Goal: Task Accomplishment & Management: Use online tool/utility

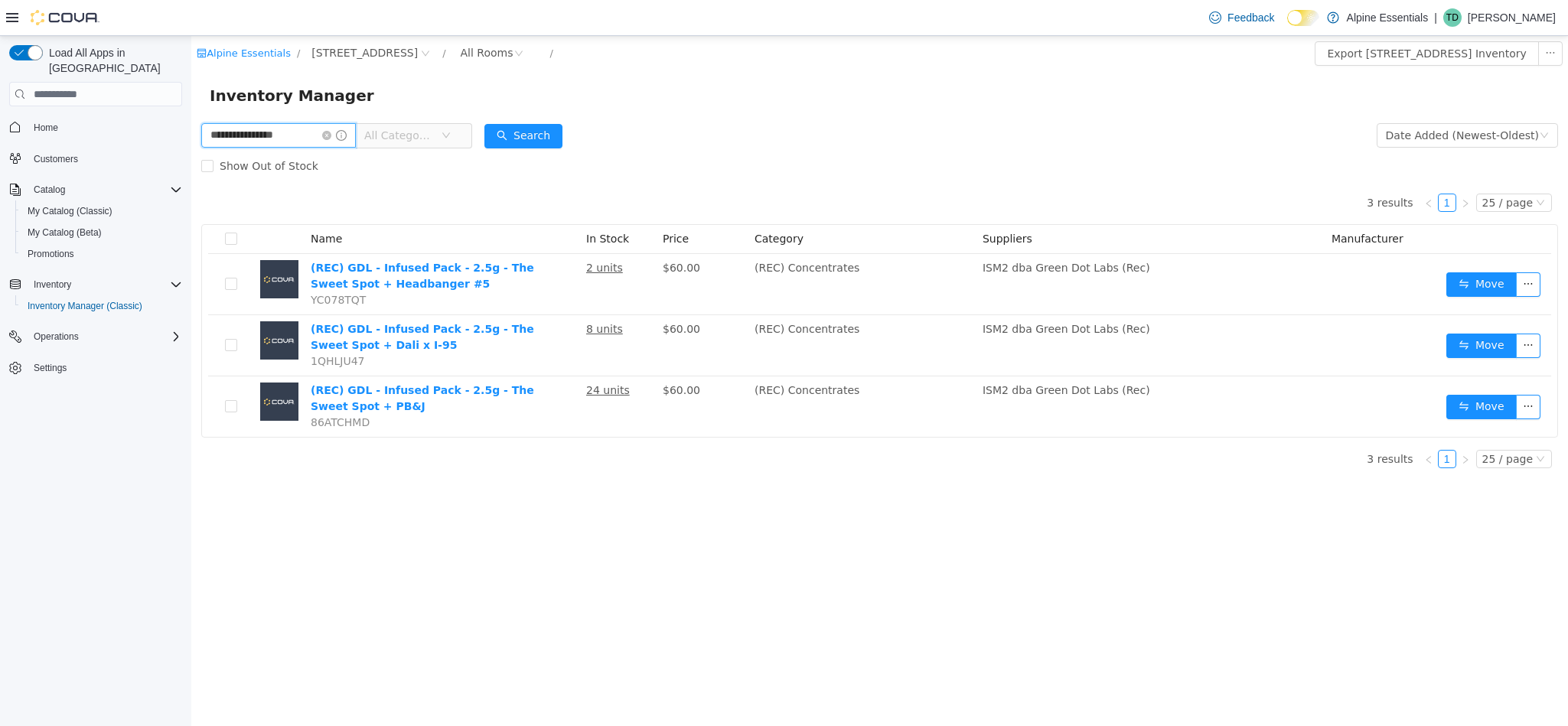
click at [341, 130] on span at bounding box center [334, 135] width 25 height 10
click at [331, 134] on icon "icon: close-circle" at bounding box center [327, 136] width 10 height 10
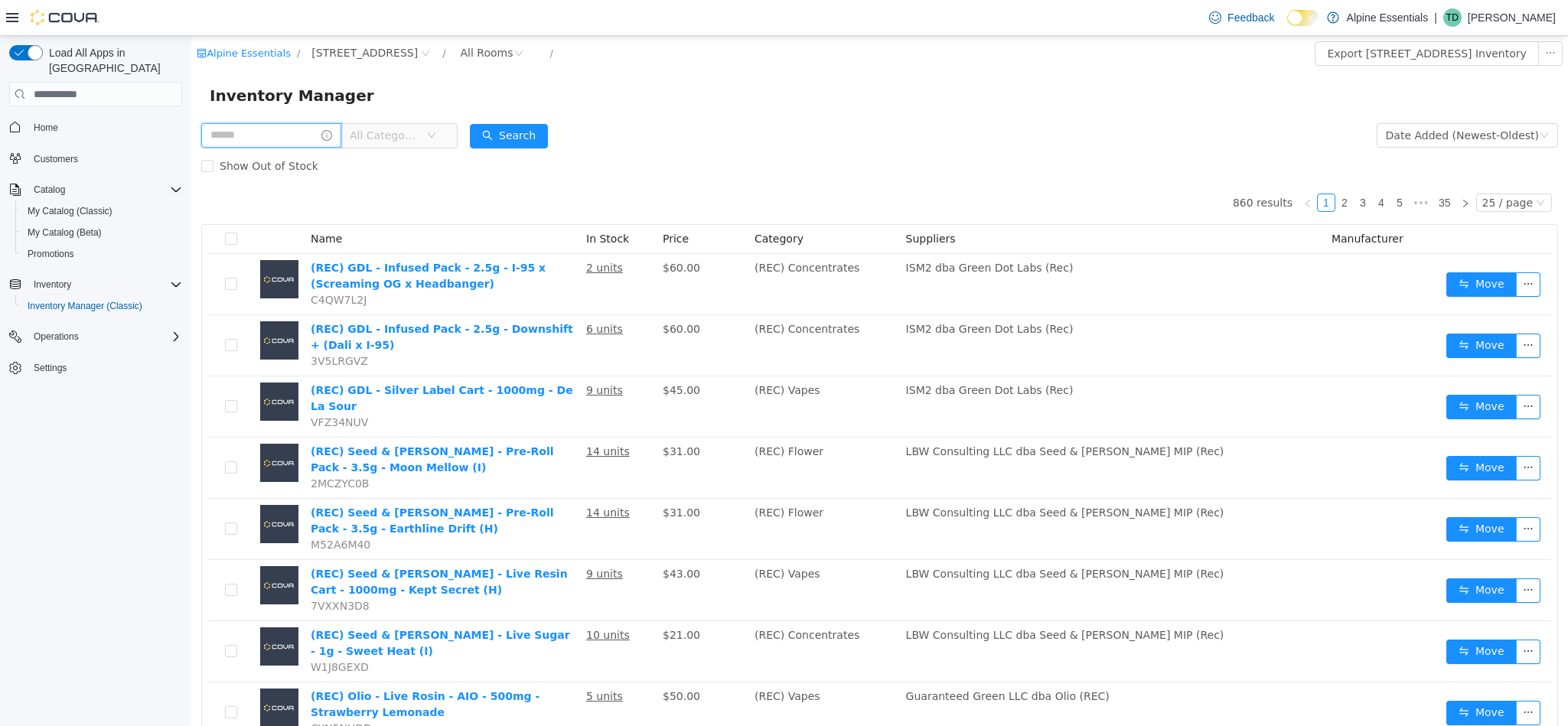
click at [297, 137] on input "text" at bounding box center [271, 135] width 140 height 25
click at [538, 136] on button "Search" at bounding box center [523, 136] width 78 height 25
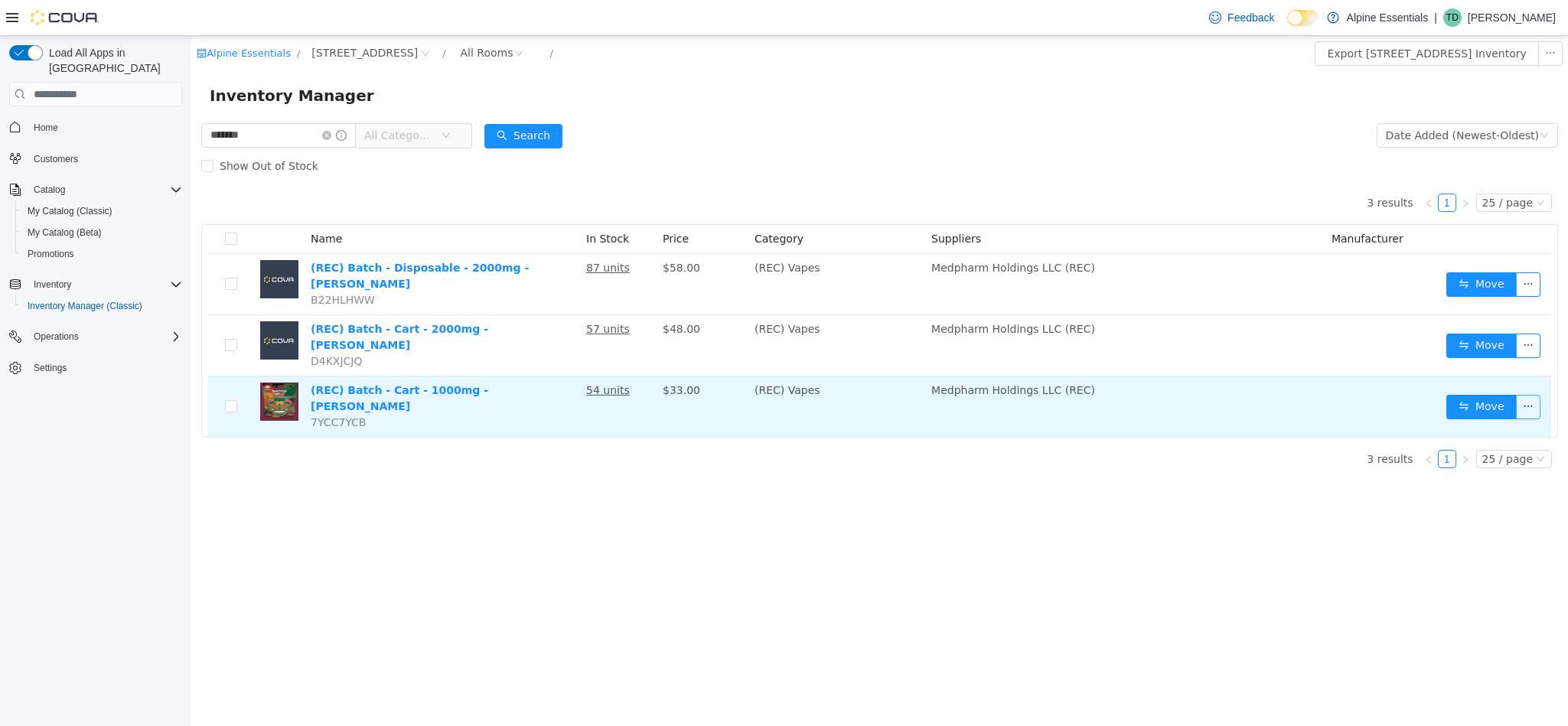
click at [1520, 395] on button "button" at bounding box center [1528, 407] width 25 height 25
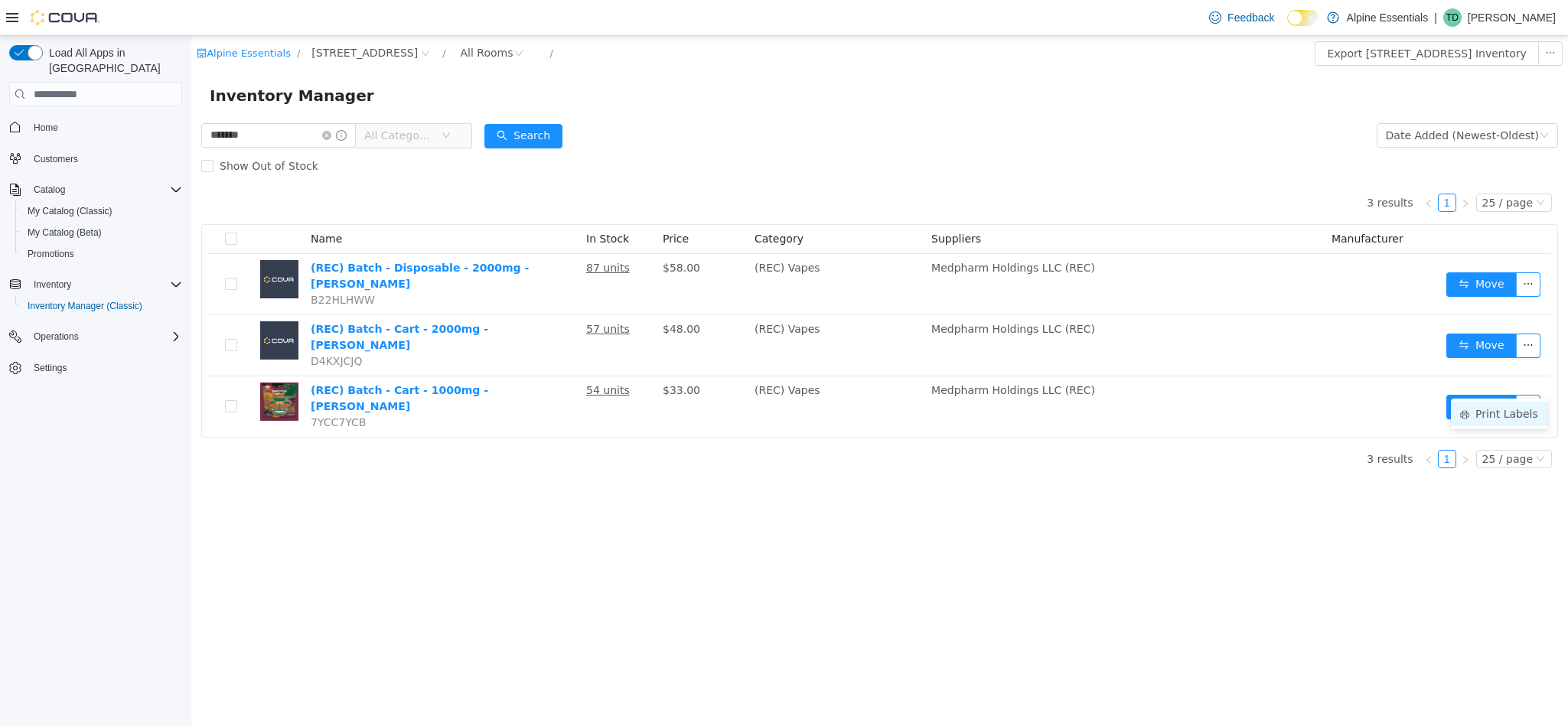
click at [1499, 412] on li "Print Labels" at bounding box center [1499, 413] width 97 height 25
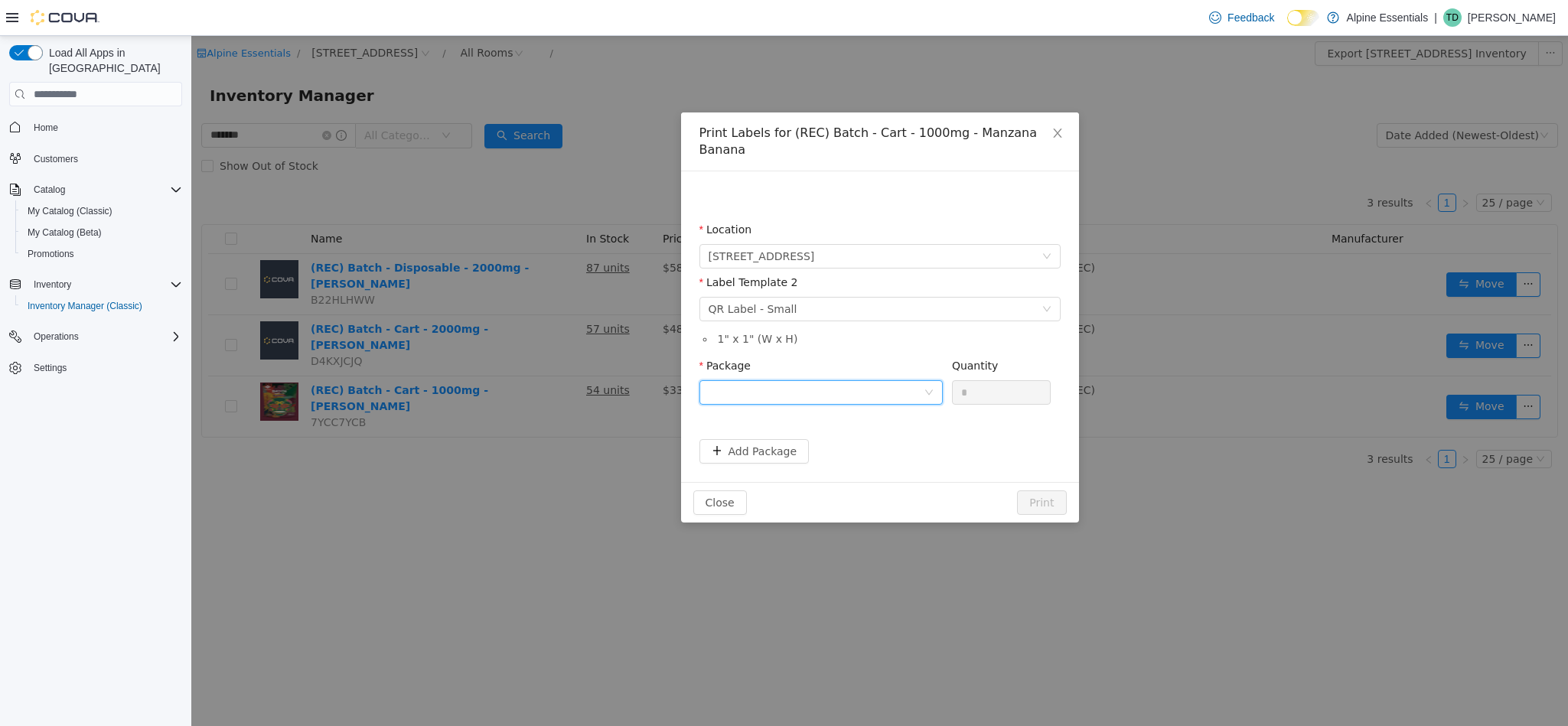
click at [772, 381] on div at bounding box center [816, 393] width 215 height 23
click at [760, 426] on strong "1A4000B0002BFE9000141239" at bounding box center [798, 430] width 180 height 12
click at [1036, 491] on button "Print" at bounding box center [1041, 503] width 49 height 25
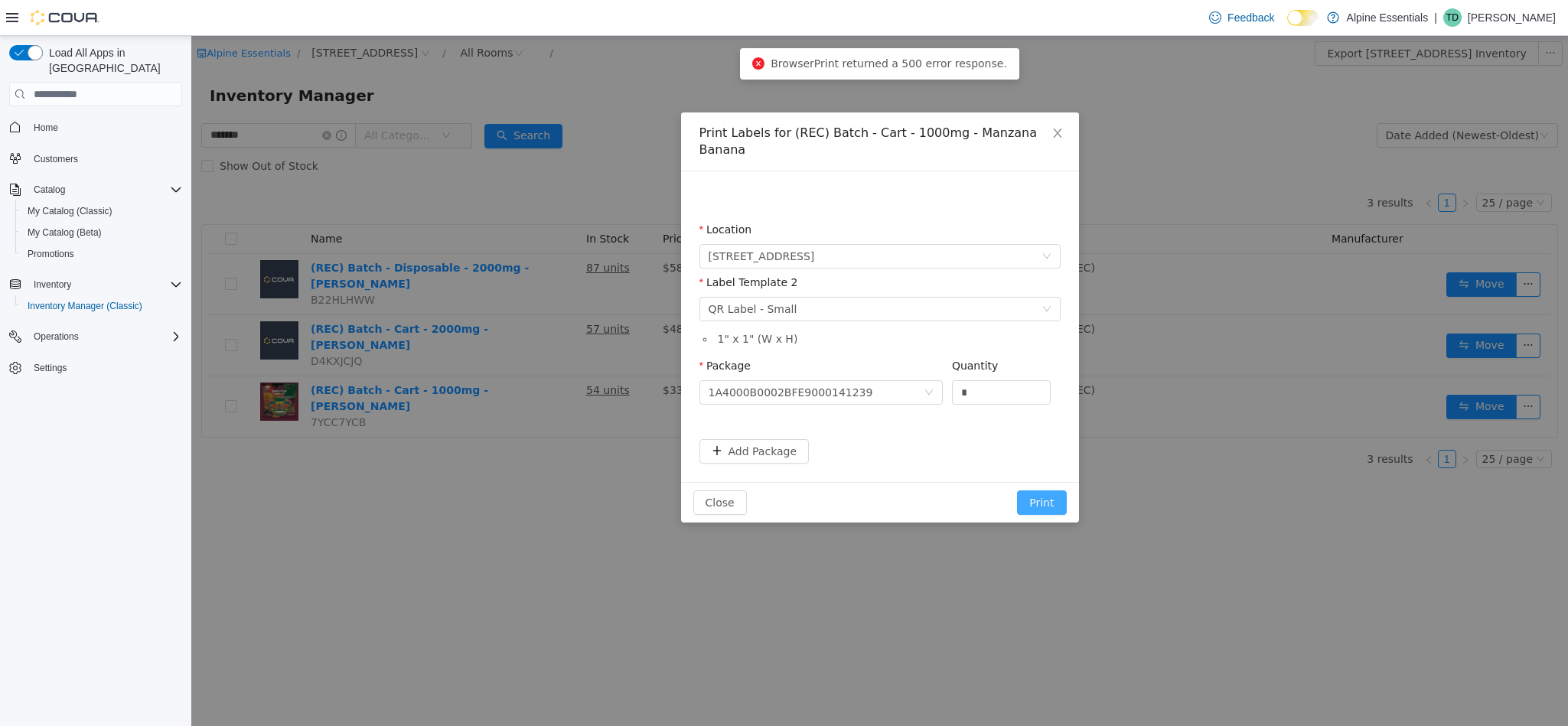
click at [1036, 491] on button "Print" at bounding box center [1041, 503] width 49 height 25
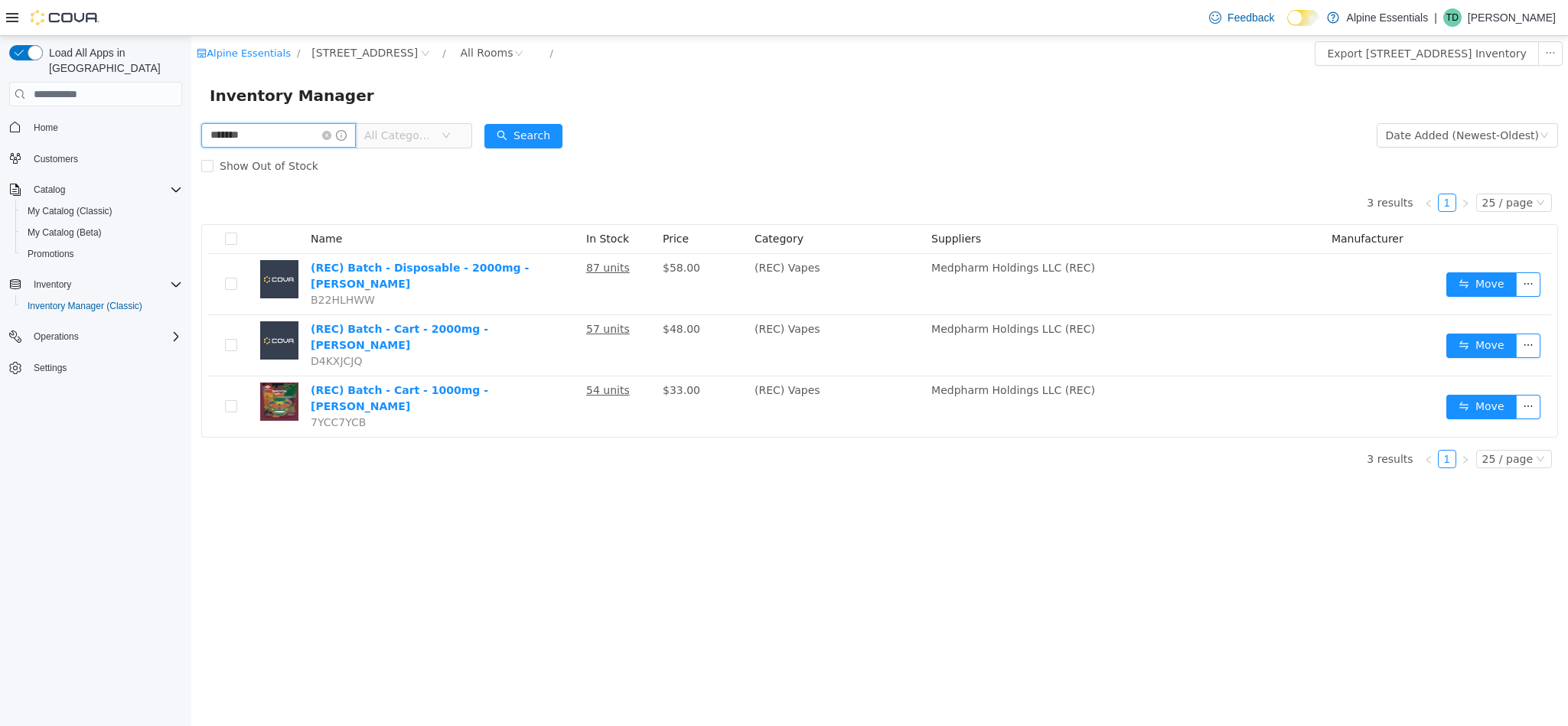
click at [301, 141] on input "*******" at bounding box center [278, 135] width 155 height 25
type input "**********"
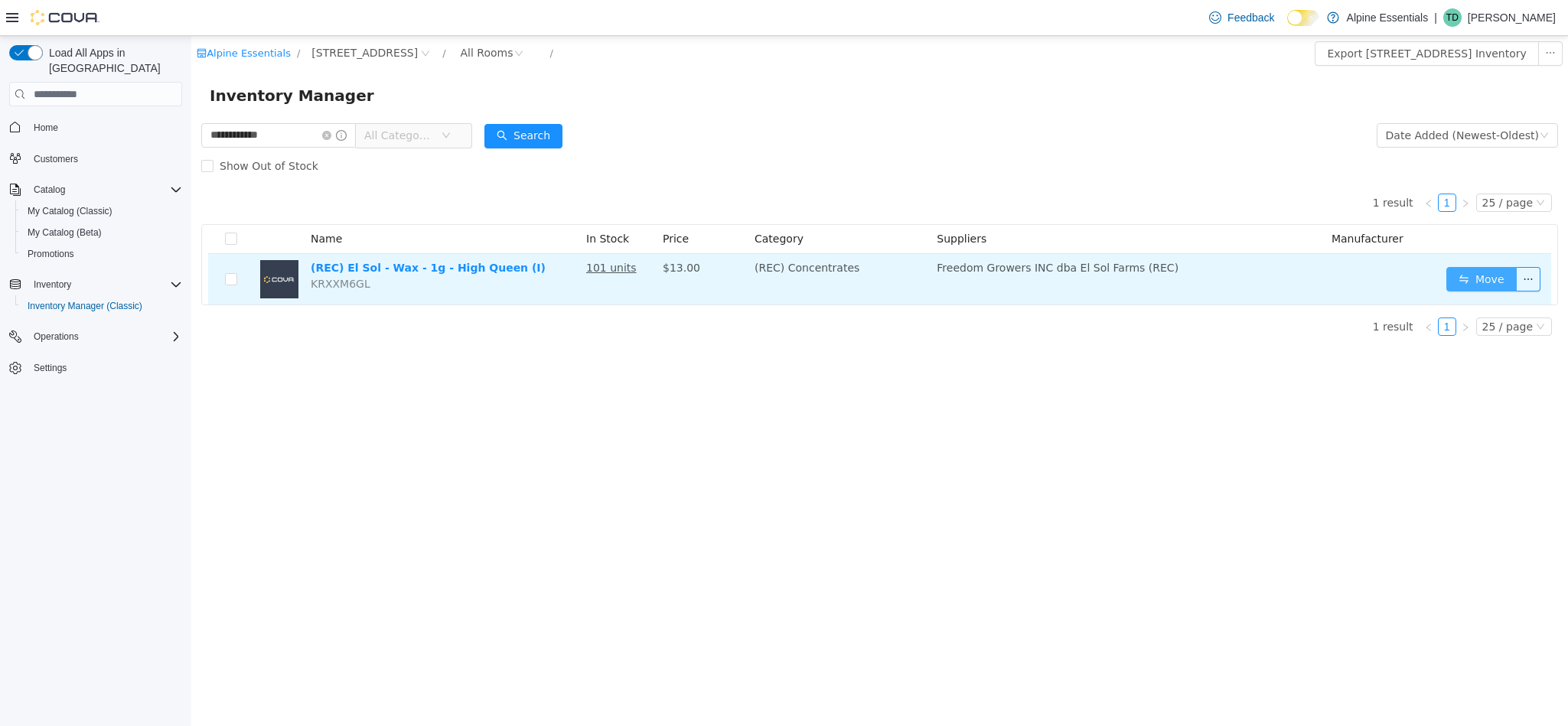
click at [1479, 281] on button "Move" at bounding box center [1481, 279] width 70 height 25
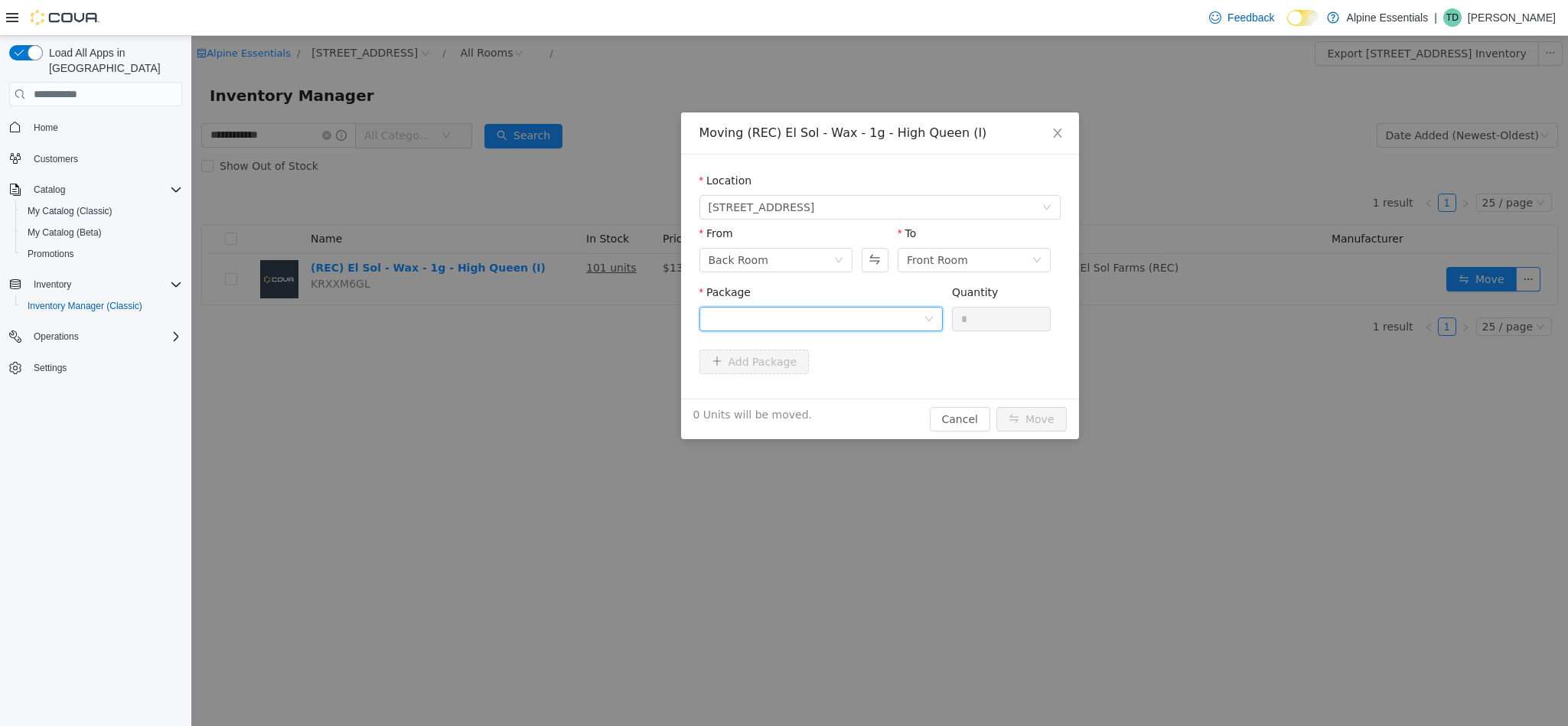
click at [899, 307] on div at bounding box center [820, 319] width 243 height 25
click at [823, 400] on li "1A4000B000269FB000064368 Quantity : 100 Units" at bounding box center [820, 383] width 243 height 41
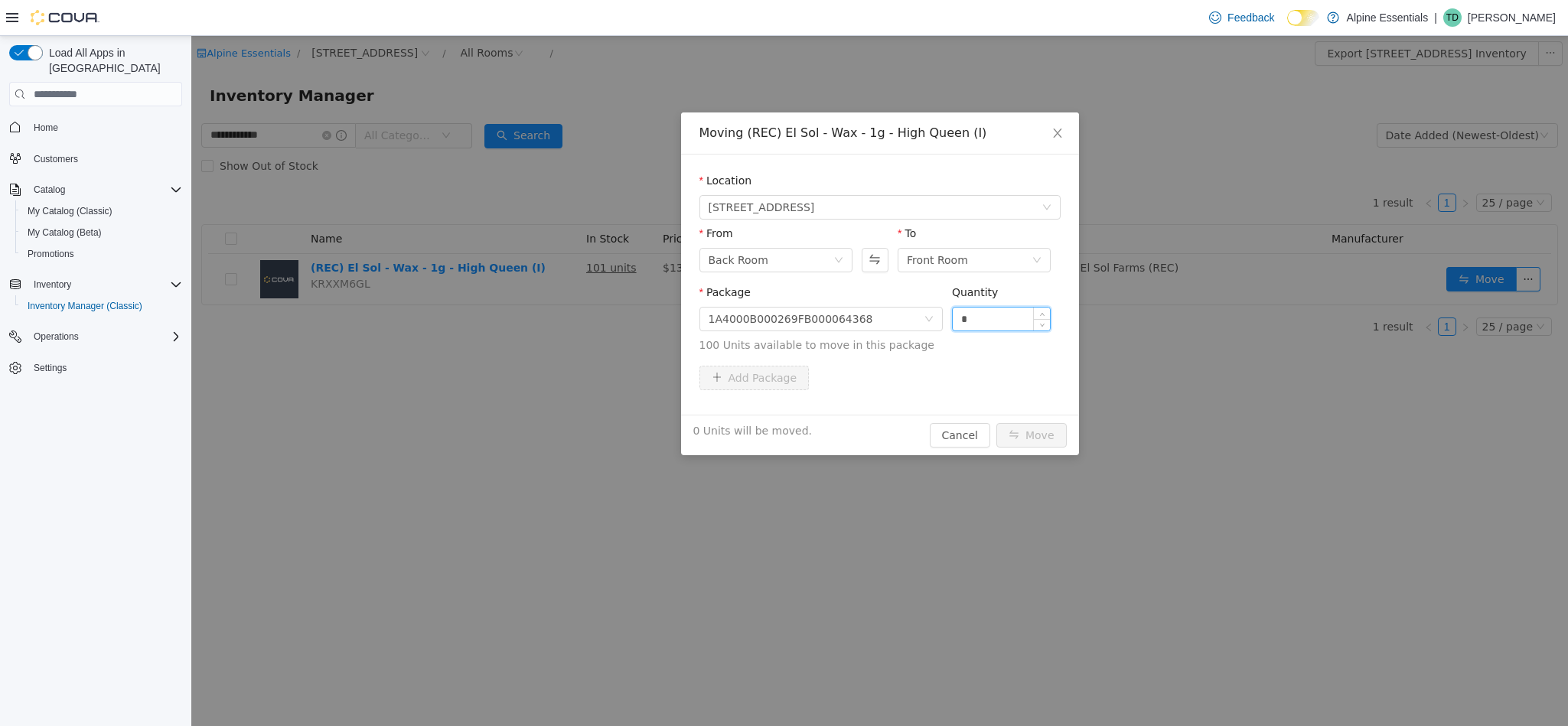
click at [1008, 318] on input "*" at bounding box center [1001, 318] width 98 height 23
type input "****"
click at [997, 423] on button "Move" at bounding box center [1032, 435] width 70 height 25
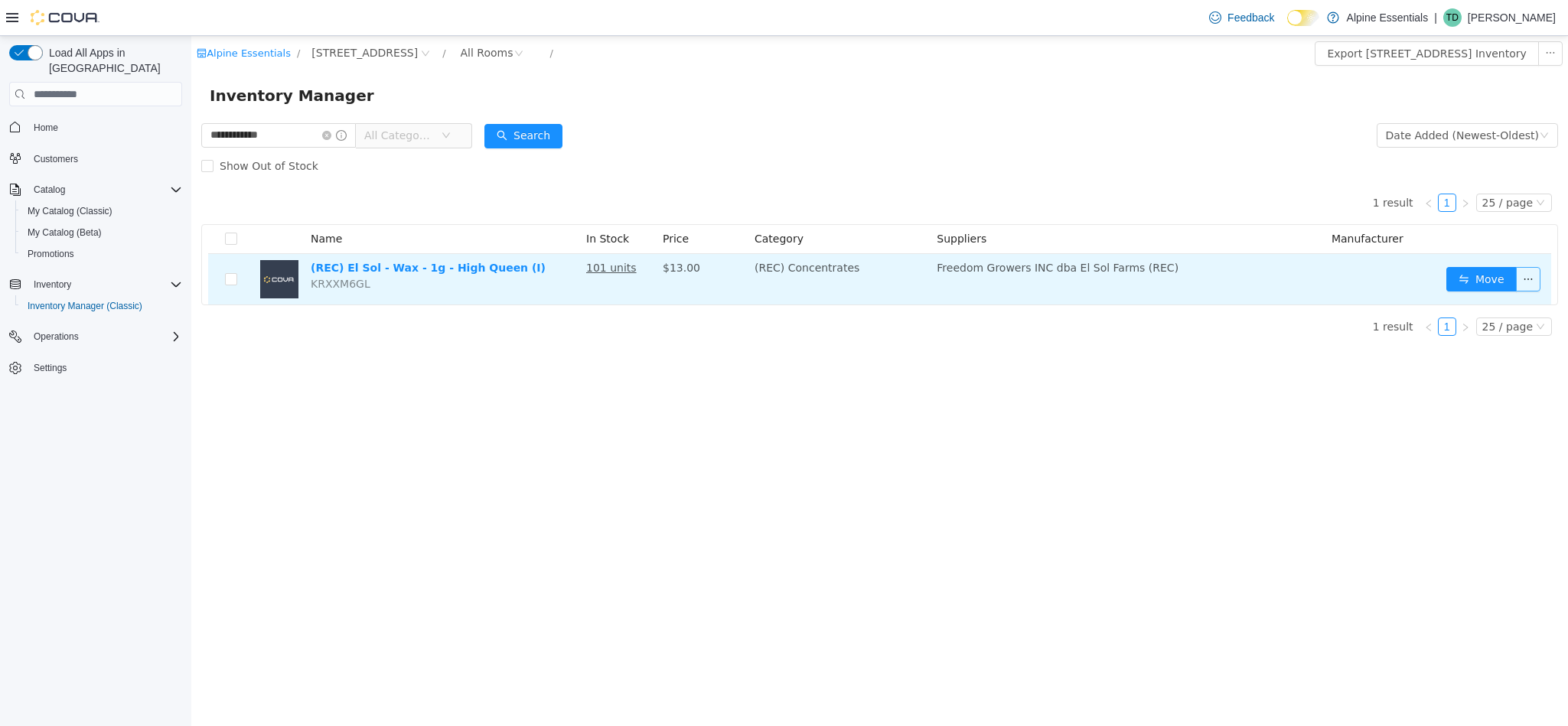
click at [1529, 276] on button "button" at bounding box center [1528, 279] width 25 height 25
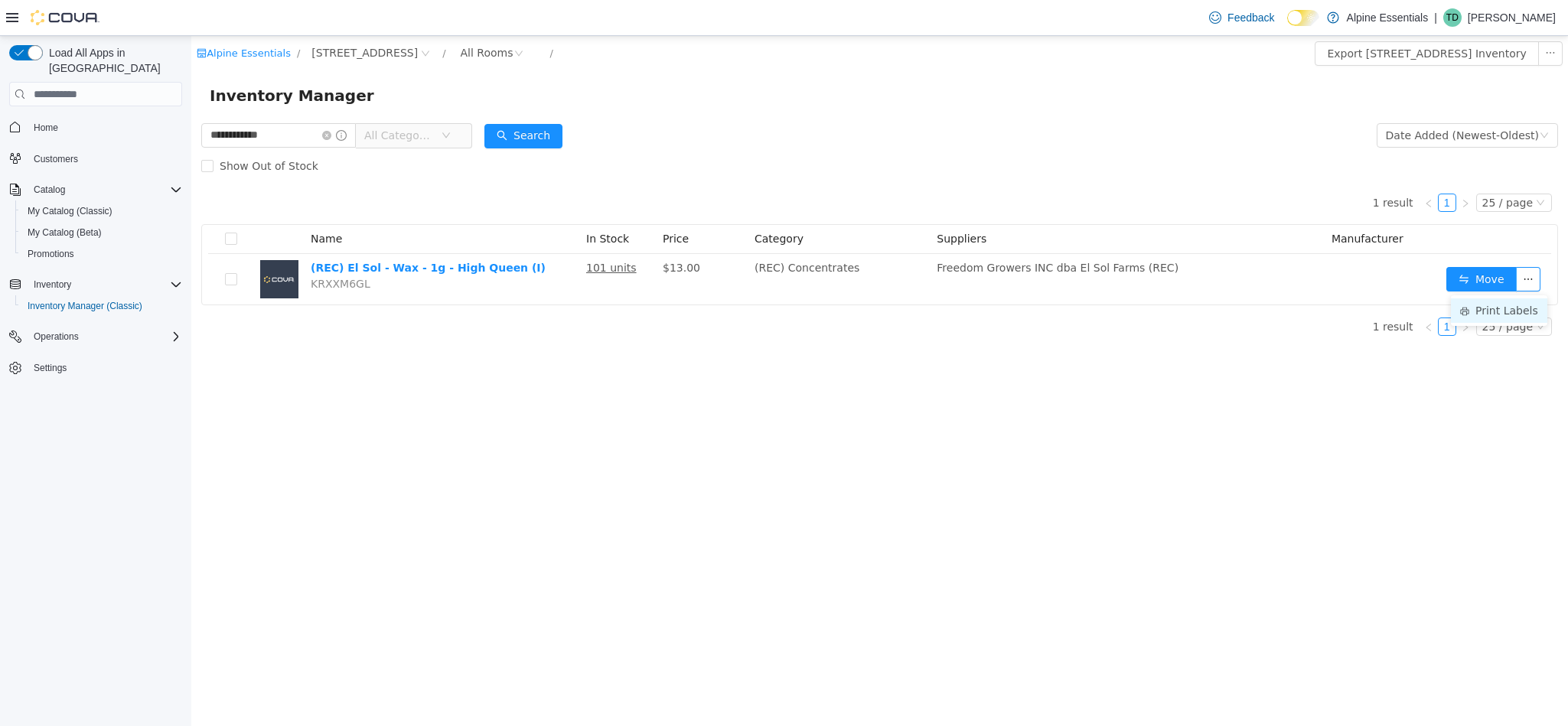
click at [1483, 318] on li "Print Labels" at bounding box center [1499, 310] width 97 height 25
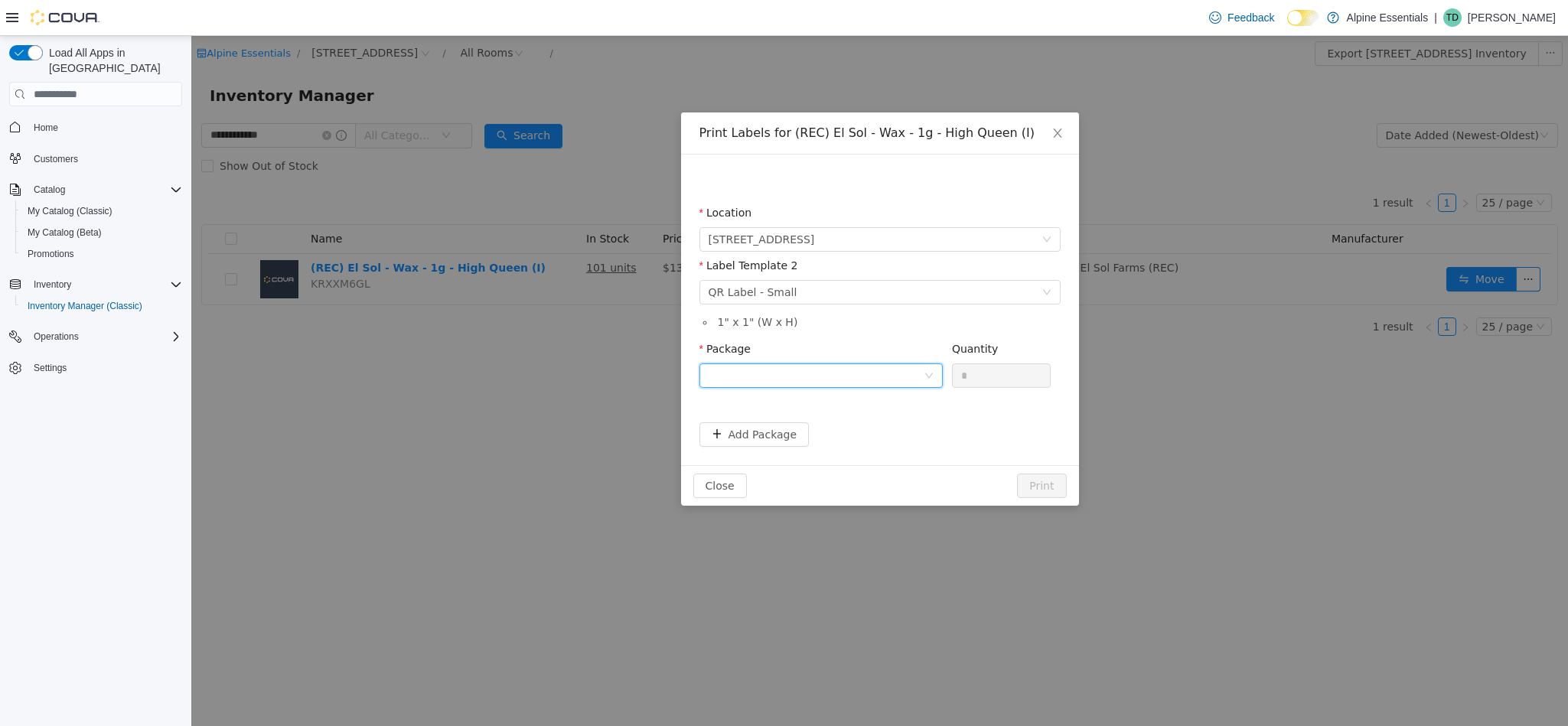
click at [899, 378] on div at bounding box center [816, 375] width 215 height 23
click at [857, 467] on li "1A4000B000269FB000064368" at bounding box center [820, 455] width 243 height 25
click at [1042, 488] on button "Print" at bounding box center [1041, 486] width 49 height 25
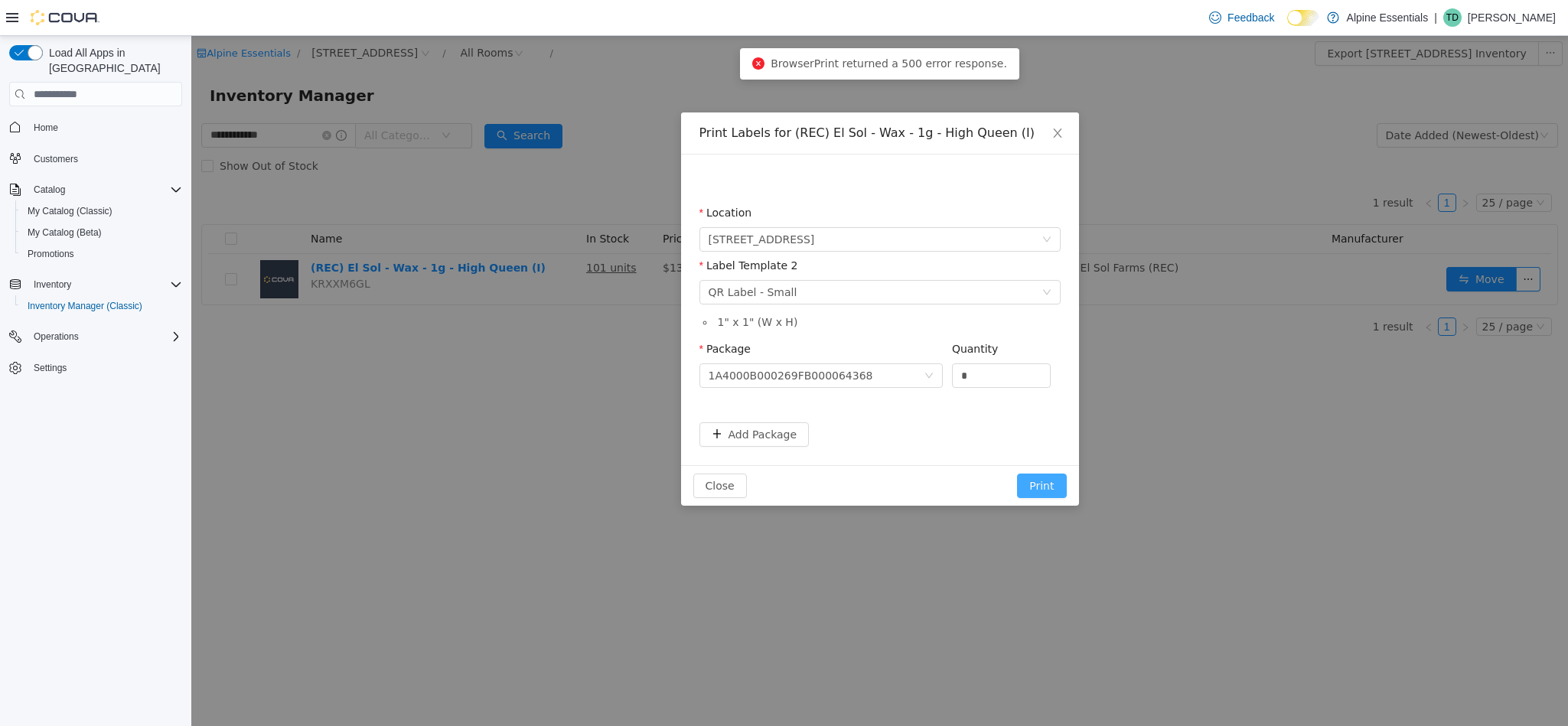
click at [1042, 488] on button "Print" at bounding box center [1041, 486] width 49 height 25
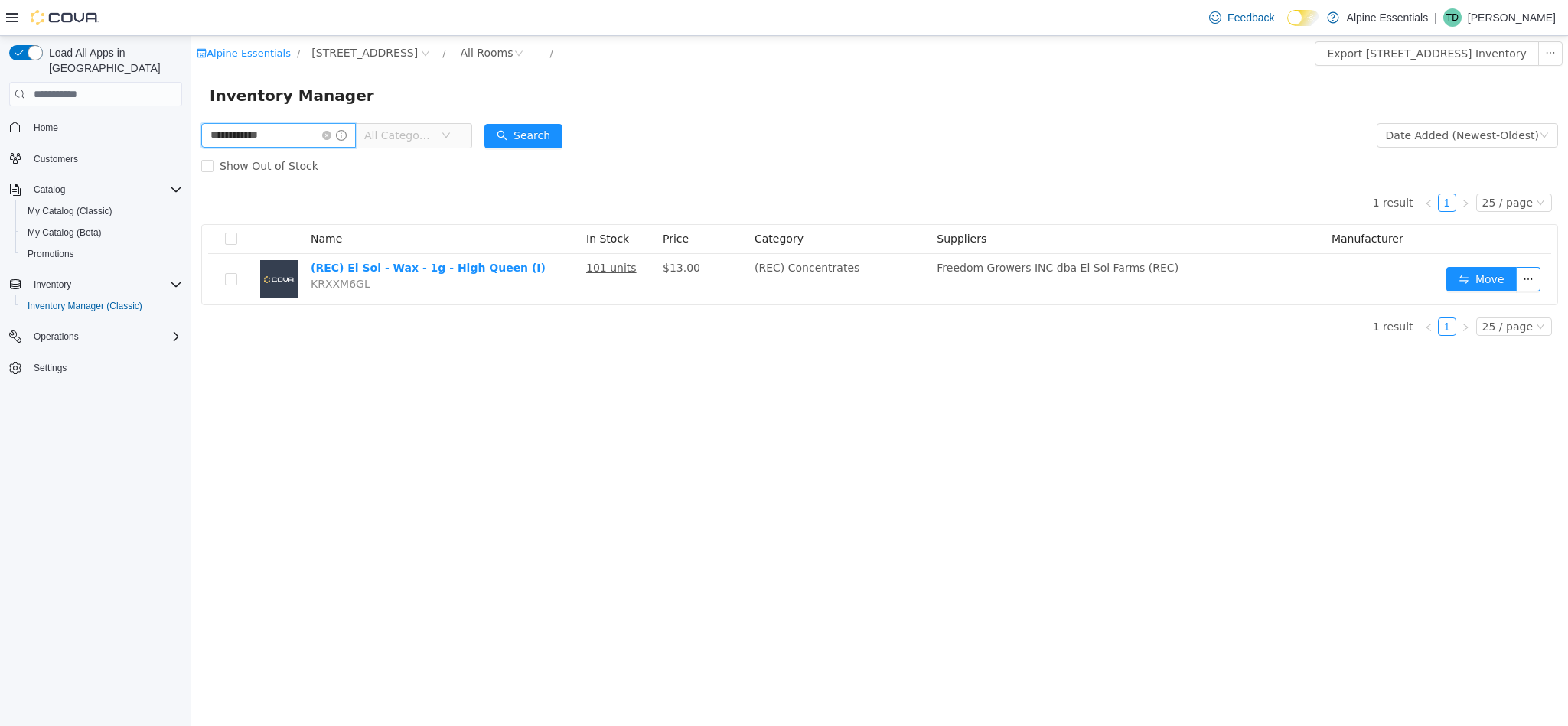
click at [225, 143] on input "**********" at bounding box center [278, 135] width 155 height 25
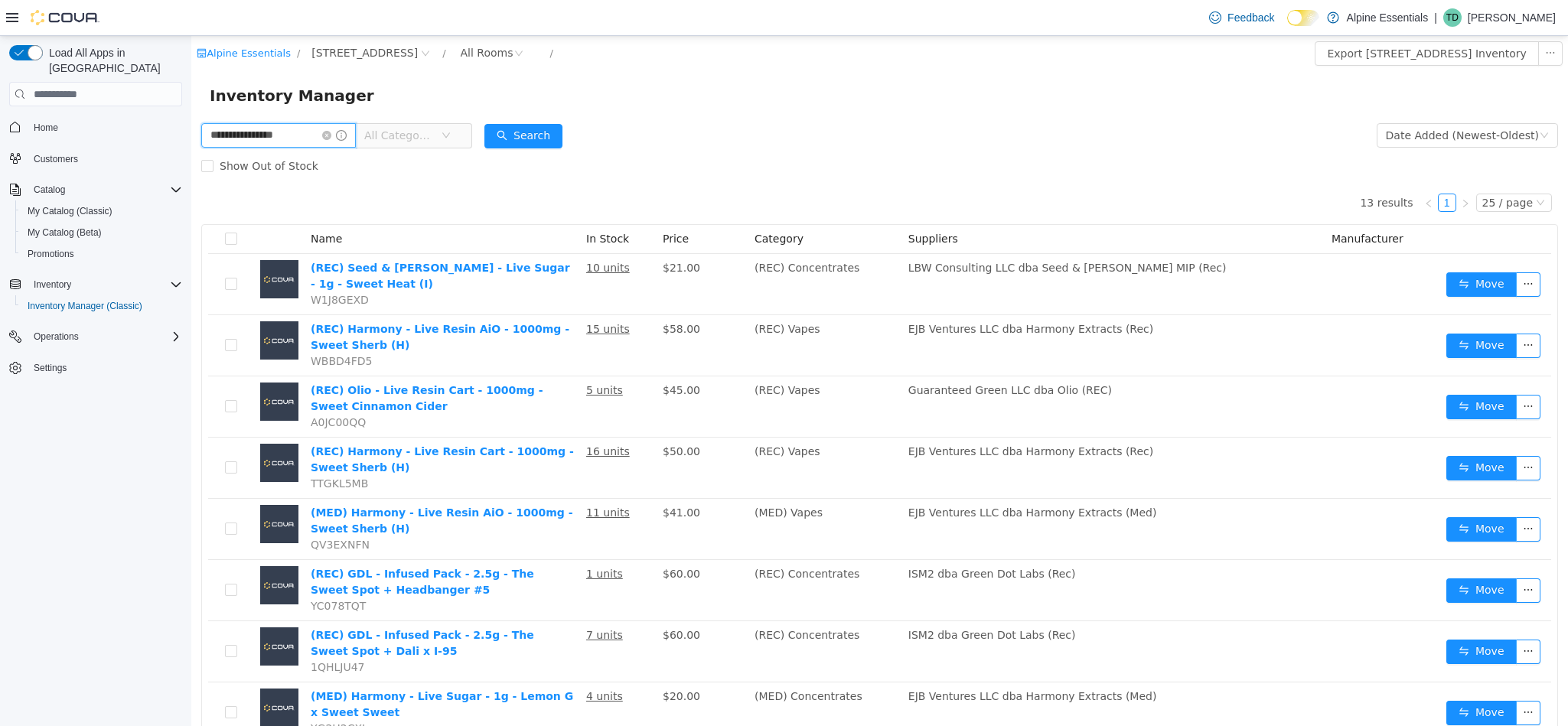
type input "**********"
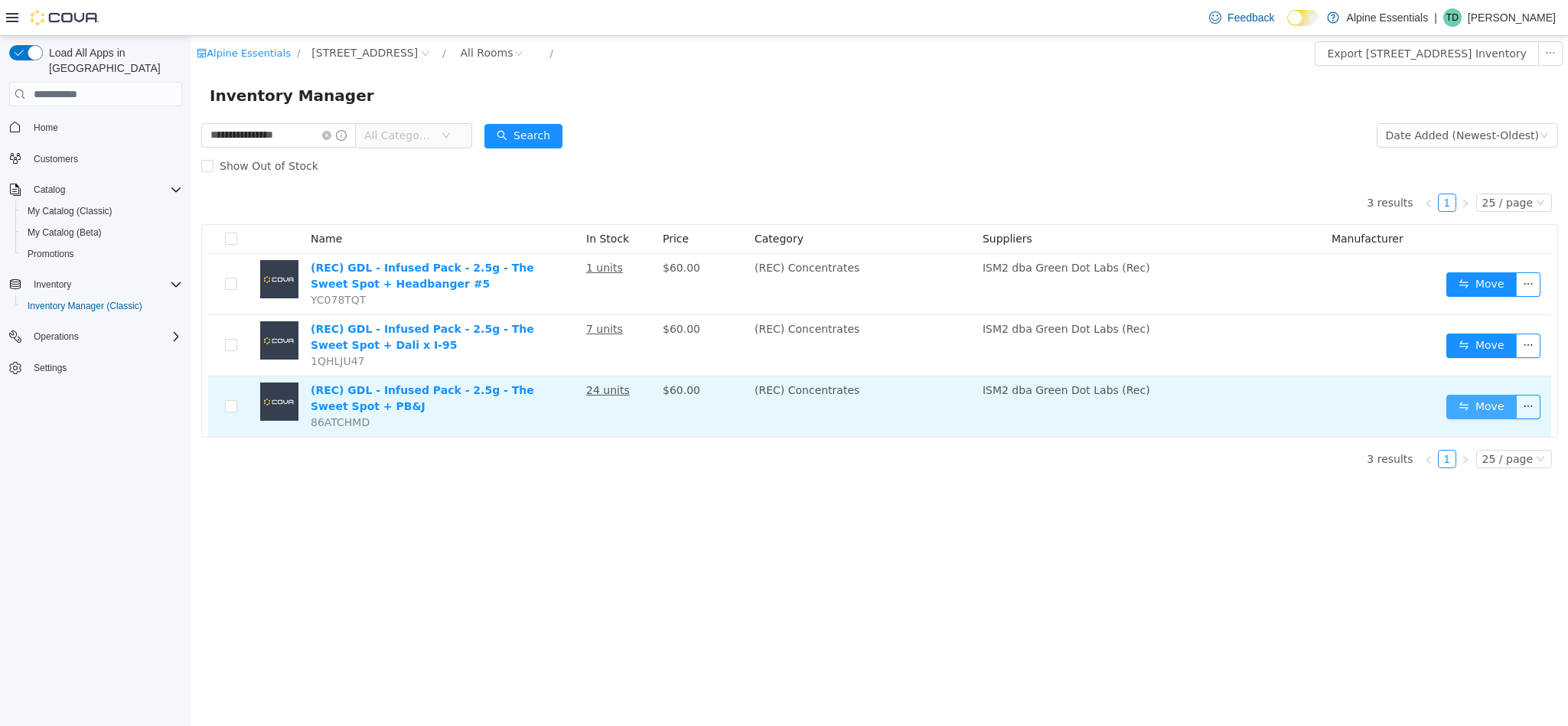
click at [1462, 414] on button "Move" at bounding box center [1481, 407] width 70 height 25
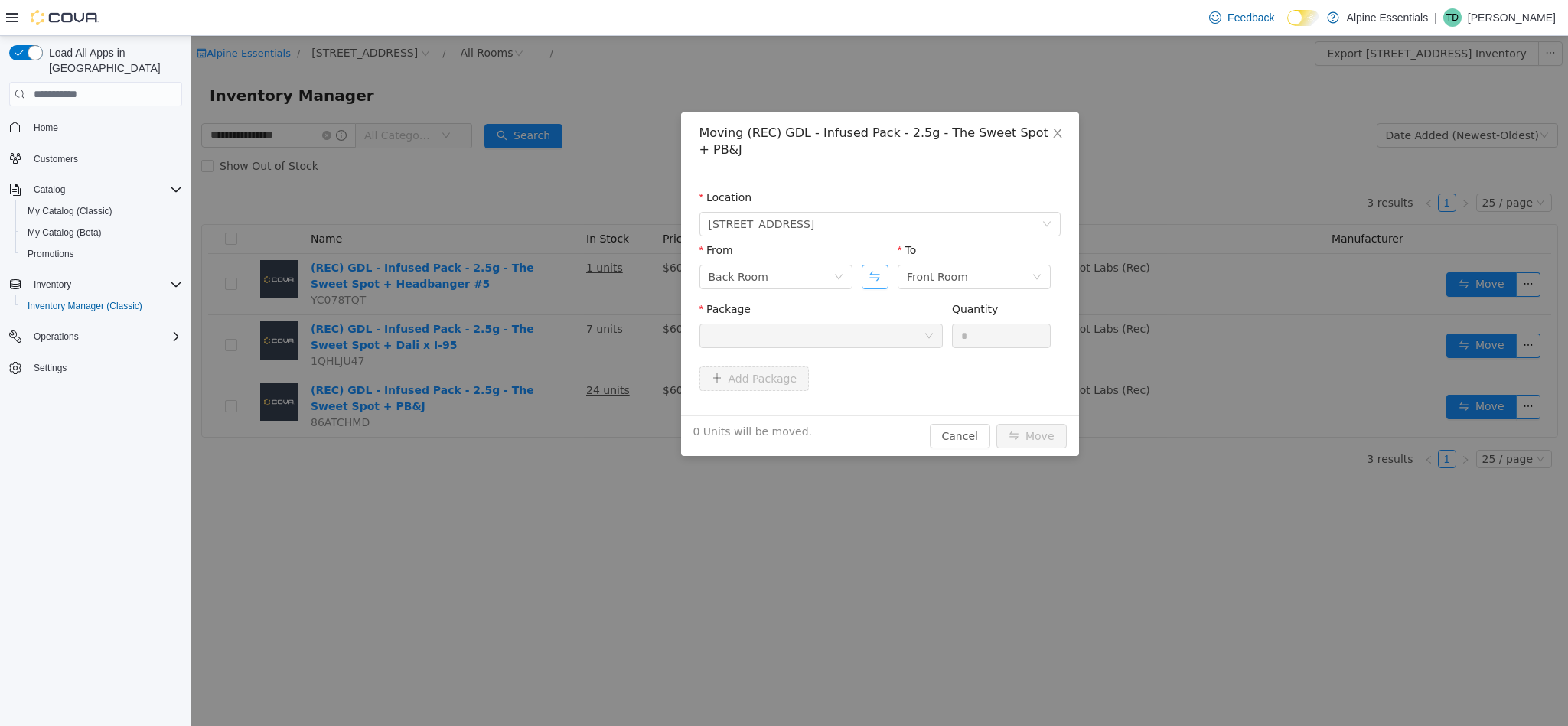
click at [878, 267] on button "Swap" at bounding box center [875, 277] width 27 height 25
click at [872, 327] on div at bounding box center [816, 336] width 215 height 23
click at [852, 384] on li "1A4000B0002942A000413013 Quantity : 24 Units" at bounding box center [820, 383] width 243 height 41
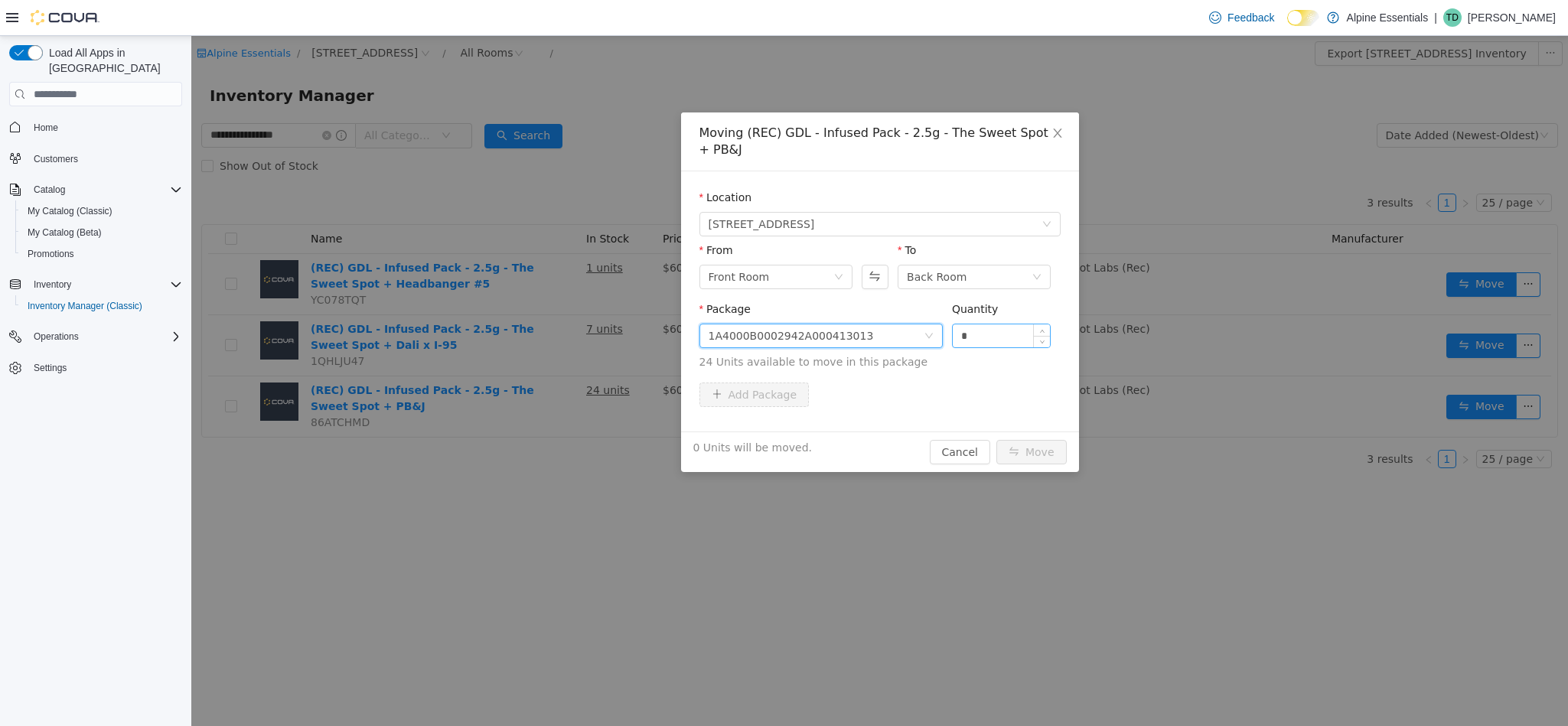
click at [1020, 325] on input "*" at bounding box center [1001, 336] width 98 height 23
type input "***"
click at [997, 440] on button "Move" at bounding box center [1032, 452] width 70 height 25
